Goal: Information Seeking & Learning: Learn about a topic

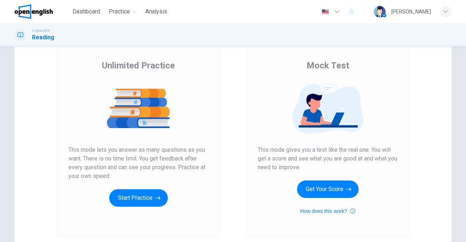
scroll to position [55, 0]
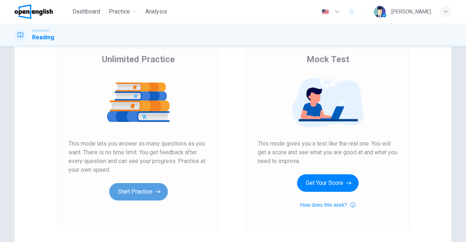
click at [133, 196] on button "Start Practice" at bounding box center [138, 191] width 59 height 17
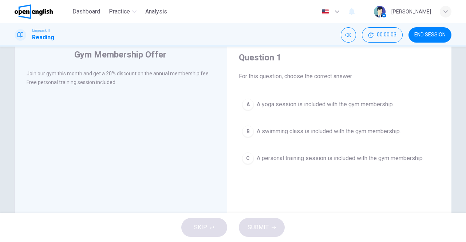
scroll to position [24, 0]
click at [270, 158] on span "A personal training session is included with the gym membership." at bounding box center [340, 158] width 167 height 9
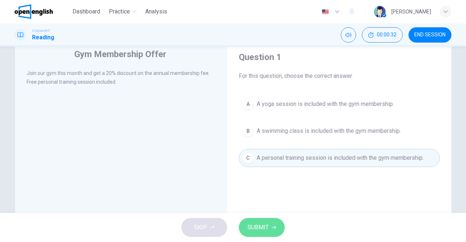
click at [261, 224] on span "SUBMIT" at bounding box center [258, 228] width 21 height 10
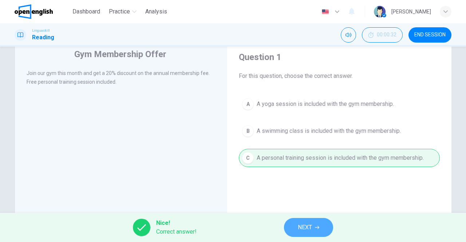
click at [310, 229] on span "NEXT" at bounding box center [305, 228] width 14 height 10
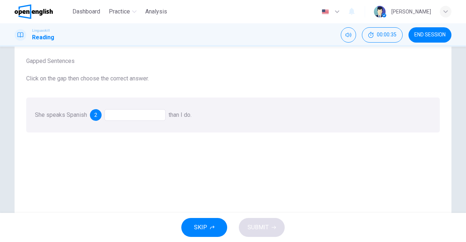
scroll to position [39, 0]
click at [138, 115] on div at bounding box center [135, 115] width 61 height 12
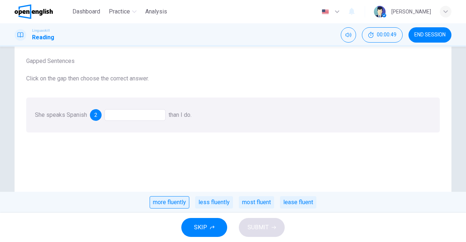
click at [169, 207] on div "more fluently" at bounding box center [170, 202] width 40 height 12
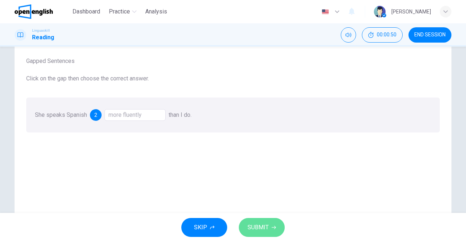
click at [259, 227] on span "SUBMIT" at bounding box center [258, 228] width 21 height 10
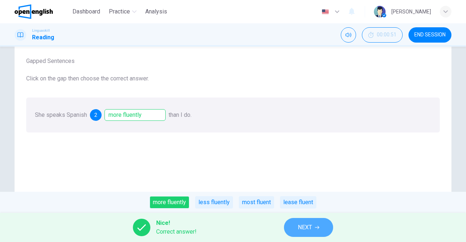
click at [313, 233] on button "NEXT" at bounding box center [308, 227] width 49 height 19
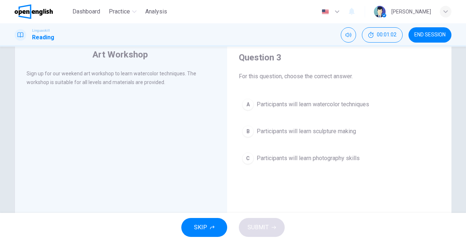
scroll to position [25, 0]
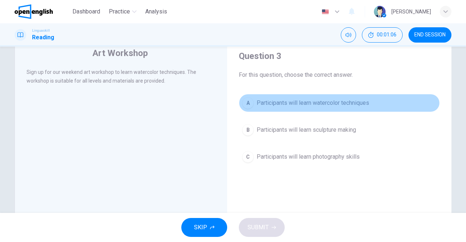
click at [339, 106] on span "Participants will learn watercolor techniques" at bounding box center [313, 103] width 113 height 9
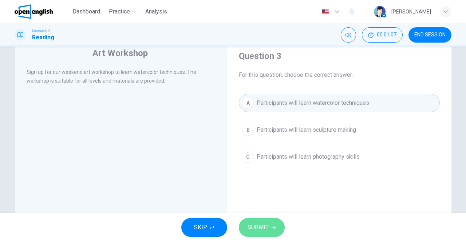
click at [251, 231] on span "SUBMIT" at bounding box center [258, 228] width 21 height 10
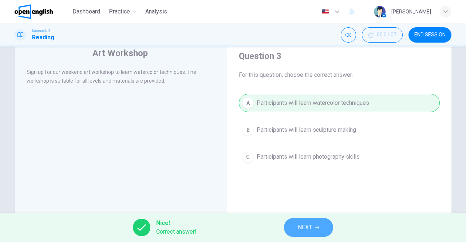
click at [310, 231] on span "NEXT" at bounding box center [305, 228] width 14 height 10
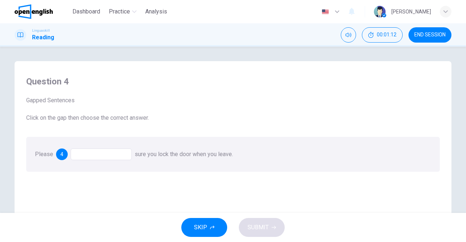
click at [106, 153] on div at bounding box center [101, 155] width 61 height 12
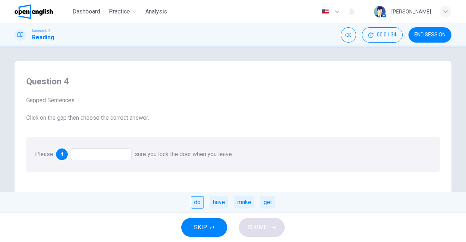
click at [193, 205] on div "do" at bounding box center [197, 202] width 13 height 12
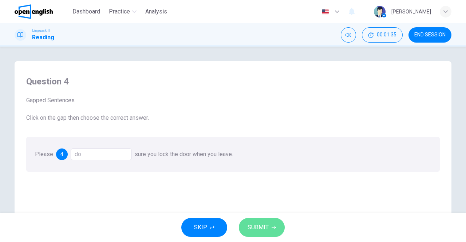
click at [262, 229] on span "SUBMIT" at bounding box center [258, 228] width 21 height 10
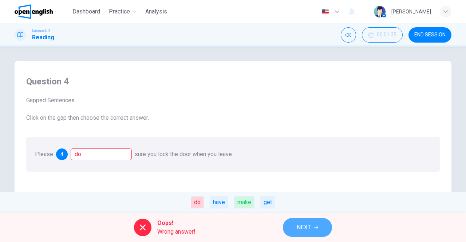
click at [314, 228] on icon "button" at bounding box center [316, 227] width 4 height 3
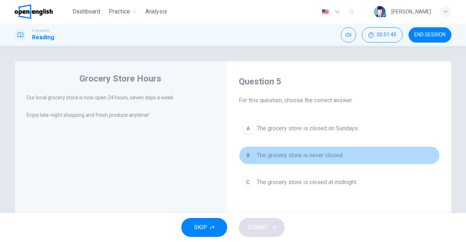
click at [249, 158] on div "B" at bounding box center [248, 156] width 12 height 12
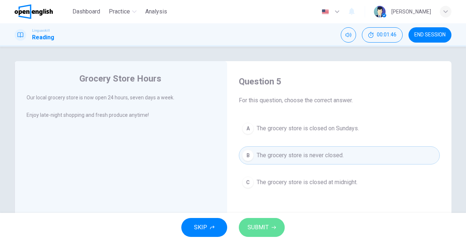
click at [260, 227] on span "SUBMIT" at bounding box center [258, 228] width 21 height 10
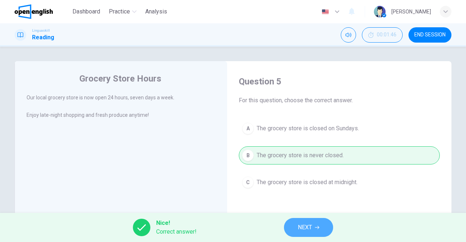
click at [297, 232] on button "NEXT" at bounding box center [308, 227] width 49 height 19
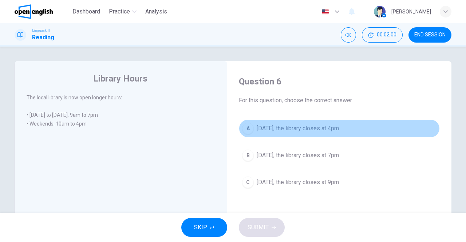
click at [245, 131] on div "A" at bounding box center [248, 129] width 12 height 12
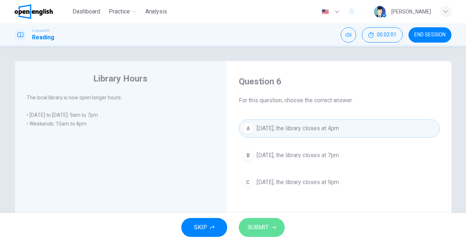
click at [262, 223] on span "SUBMIT" at bounding box center [258, 228] width 21 height 10
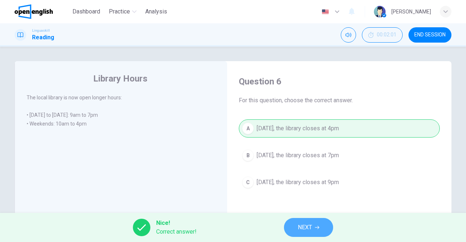
click at [301, 232] on span "NEXT" at bounding box center [305, 228] width 14 height 10
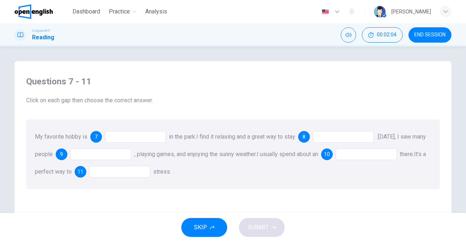
click at [138, 138] on div at bounding box center [135, 137] width 61 height 12
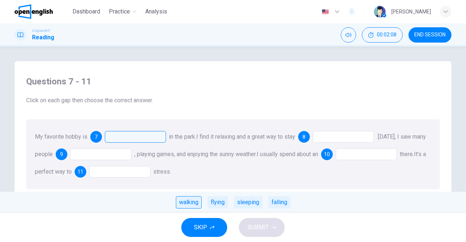
click at [184, 202] on div "walking" at bounding box center [189, 202] width 26 height 12
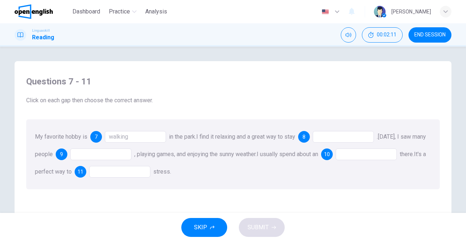
click at [347, 138] on div at bounding box center [343, 137] width 61 height 12
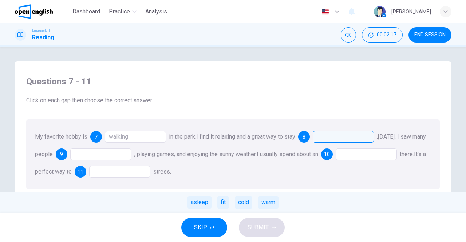
click at [370, 169] on div "My favorite hobby is 7 walking in the park. I find it relaxing and a great way …" at bounding box center [233, 154] width 414 height 70
click at [120, 156] on div at bounding box center [100, 155] width 61 height 12
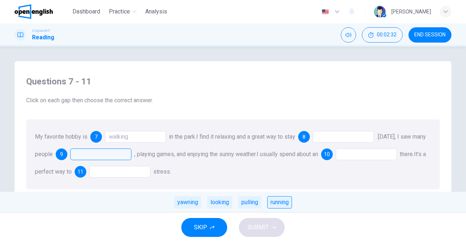
click at [274, 205] on div "running" at bounding box center [279, 202] width 25 height 12
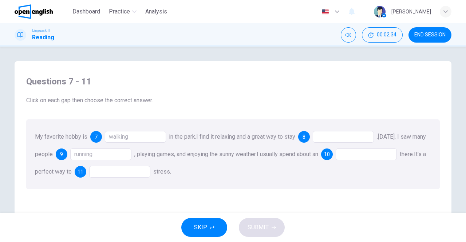
click at [369, 158] on div at bounding box center [366, 155] width 61 height 12
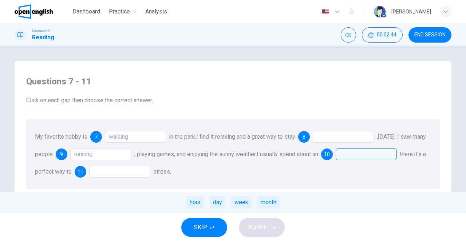
click at [139, 170] on div at bounding box center [119, 172] width 61 height 12
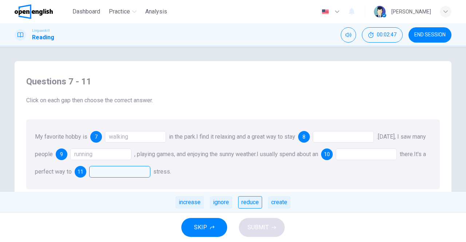
click at [251, 205] on div "reduce" at bounding box center [250, 202] width 24 height 12
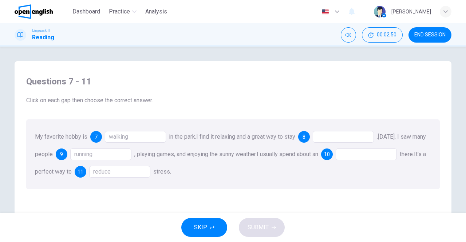
click at [336, 136] on div at bounding box center [343, 137] width 61 height 12
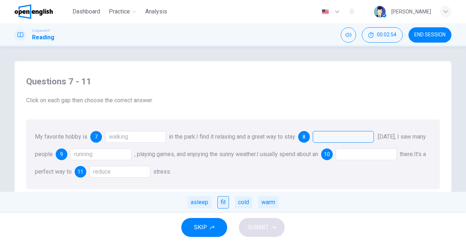
click at [221, 204] on div "fit" at bounding box center [223, 202] width 12 height 12
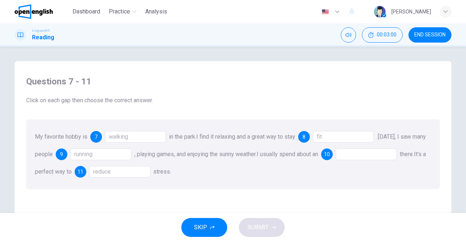
click at [385, 156] on div at bounding box center [366, 155] width 61 height 12
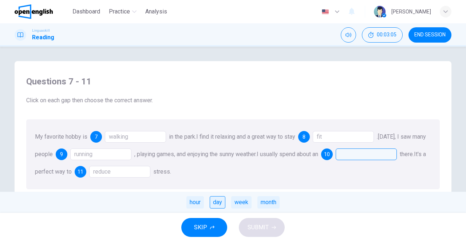
click at [219, 207] on div "day" at bounding box center [218, 202] width 16 height 12
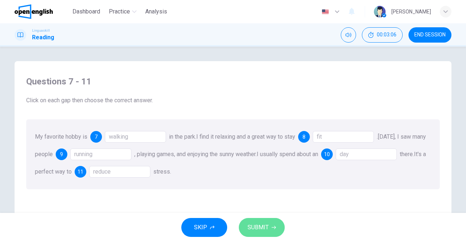
click at [258, 228] on span "SUBMIT" at bounding box center [258, 228] width 21 height 10
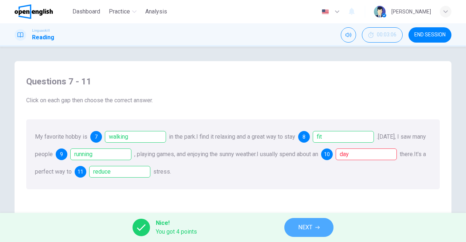
click at [287, 231] on button "NEXT" at bounding box center [308, 227] width 49 height 19
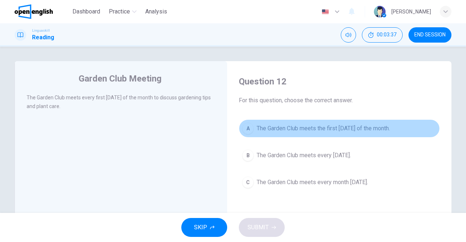
click at [241, 136] on button "A The Garden Club meets the first [DATE] of the month." at bounding box center [339, 128] width 201 height 18
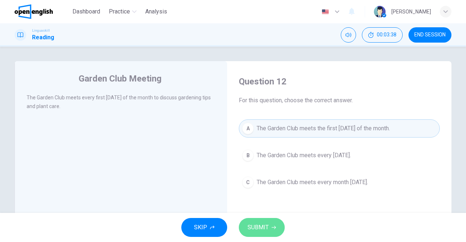
click at [248, 231] on span "SUBMIT" at bounding box center [258, 228] width 21 height 10
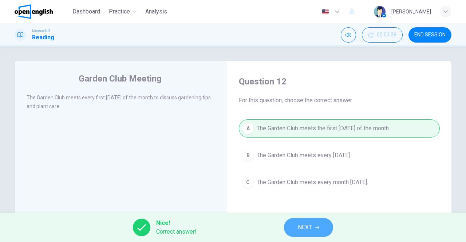
click at [311, 221] on button "NEXT" at bounding box center [308, 227] width 49 height 19
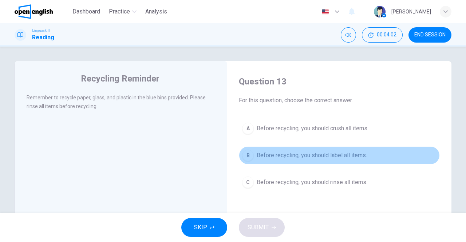
click at [247, 152] on div "B" at bounding box center [248, 156] width 12 height 12
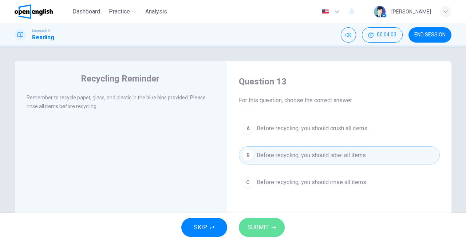
click at [256, 232] on span "SUBMIT" at bounding box center [258, 228] width 21 height 10
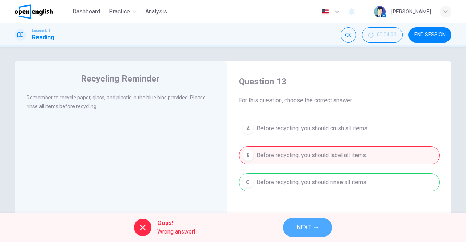
click at [299, 225] on span "NEXT" at bounding box center [304, 228] width 14 height 10
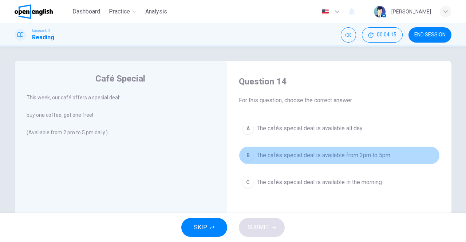
click at [246, 158] on div "B" at bounding box center [248, 156] width 12 height 12
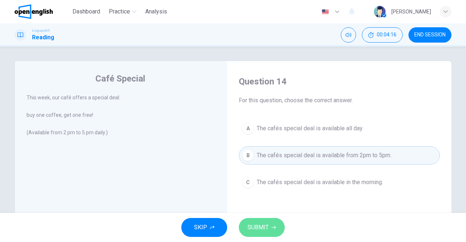
drag, startPoint x: 252, startPoint y: 219, endPoint x: 256, endPoint y: 223, distance: 5.8
click at [256, 223] on button "SUBMIT" at bounding box center [262, 227] width 46 height 19
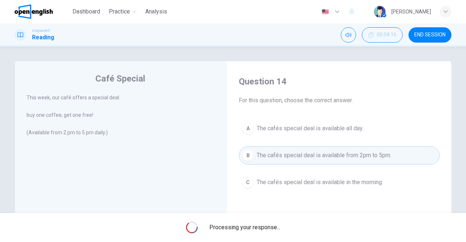
click at [256, 223] on span "Processing your response..." at bounding box center [244, 227] width 71 height 9
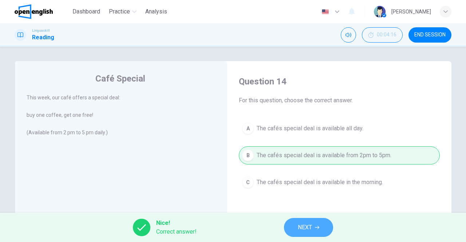
click at [302, 225] on span "NEXT" at bounding box center [305, 228] width 14 height 10
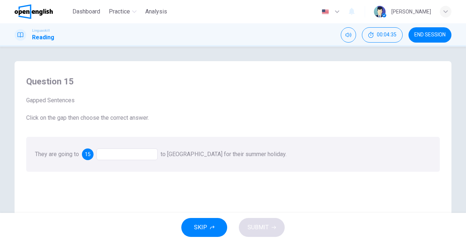
click at [144, 152] on div at bounding box center [127, 155] width 61 height 12
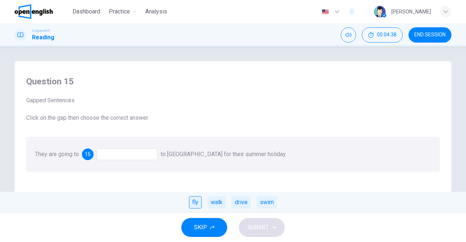
click at [194, 204] on div "fly" at bounding box center [195, 202] width 13 height 12
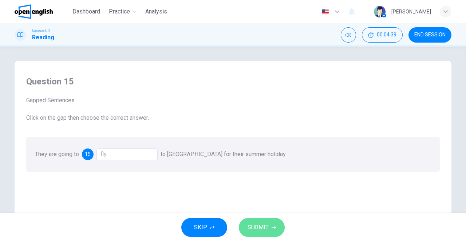
click at [265, 229] on span "SUBMIT" at bounding box center [258, 228] width 21 height 10
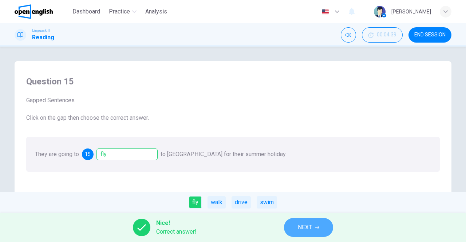
click at [307, 232] on span "NEXT" at bounding box center [305, 228] width 14 height 10
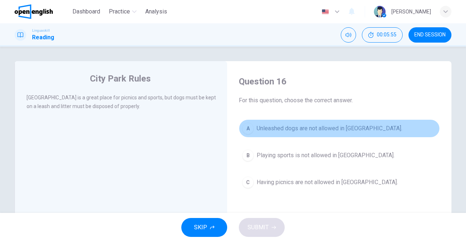
click at [249, 128] on div "A" at bounding box center [248, 129] width 12 height 12
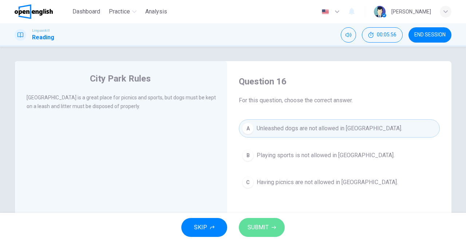
click at [255, 236] on button "SUBMIT" at bounding box center [262, 227] width 46 height 19
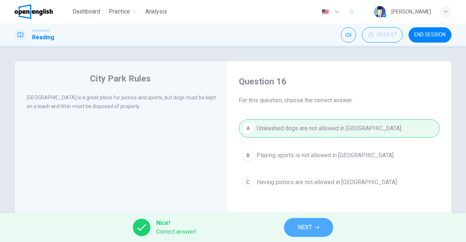
click at [306, 234] on button "NEXT" at bounding box center [308, 227] width 49 height 19
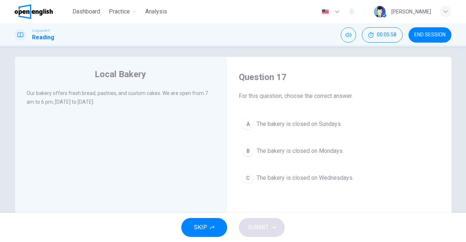
scroll to position [7, 0]
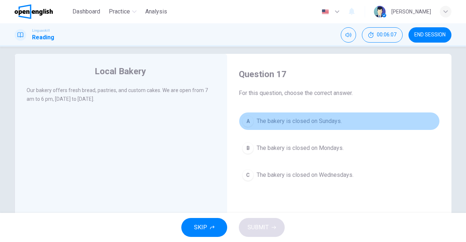
click at [245, 124] on div "A" at bounding box center [248, 121] width 12 height 12
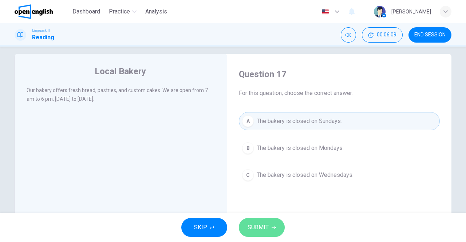
click at [252, 233] on button "SUBMIT" at bounding box center [262, 227] width 46 height 19
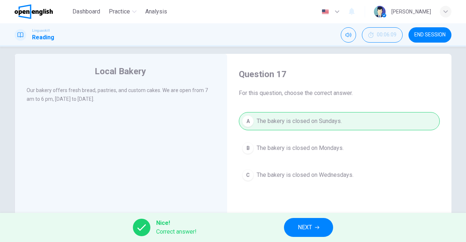
click at [302, 237] on div "Nice! Correct answer! NEXT" at bounding box center [233, 227] width 466 height 29
click at [299, 226] on span "NEXT" at bounding box center [305, 228] width 14 height 10
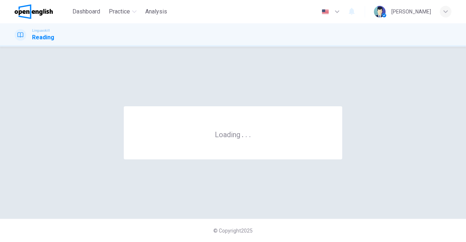
scroll to position [0, 0]
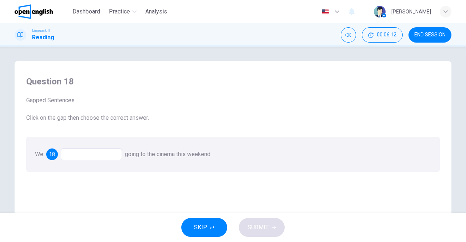
click at [97, 154] on div at bounding box center [91, 155] width 61 height 12
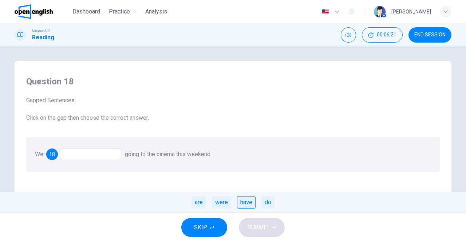
click at [244, 202] on div "have" at bounding box center [246, 202] width 19 height 12
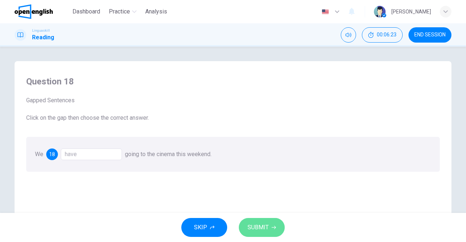
click at [259, 230] on span "SUBMIT" at bounding box center [258, 228] width 21 height 10
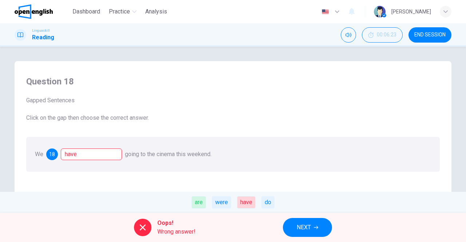
click at [197, 198] on div "are" at bounding box center [199, 202] width 15 height 12
drag, startPoint x: 197, startPoint y: 198, endPoint x: 313, endPoint y: 239, distance: 123.5
click at [313, 239] on div "Dashboard Practice Analysis English ** ​ [PERSON_NAME] Linguaskill Reading 00:0…" at bounding box center [233, 121] width 466 height 242
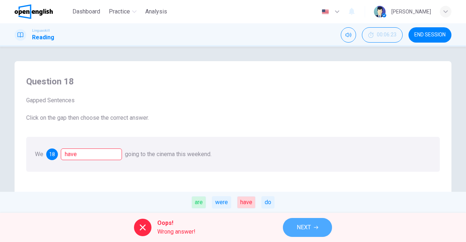
click at [309, 233] on button "NEXT" at bounding box center [307, 227] width 49 height 19
